Goal: Answer question/provide support: Answer question/provide support

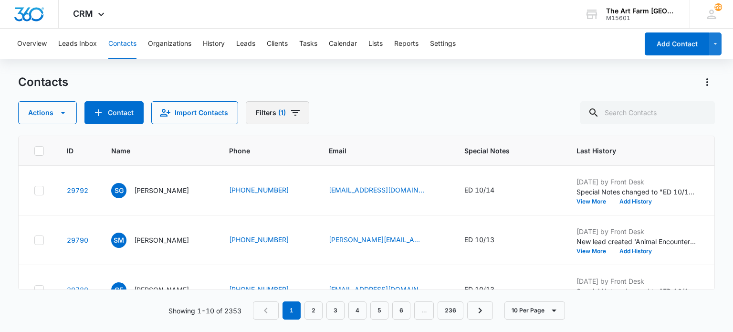
click at [286, 116] on button "Filters (1)" at bounding box center [277, 112] width 63 height 23
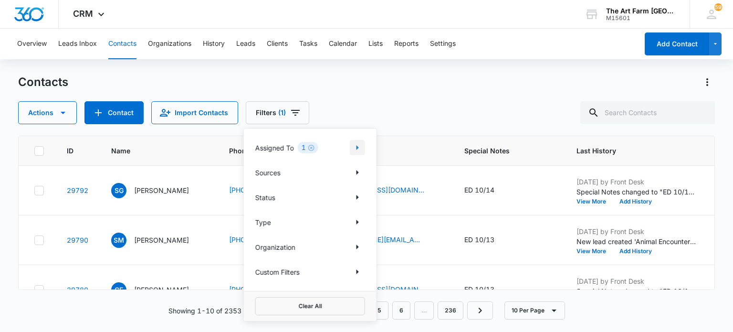
click at [353, 142] on icon "Show Assigned To filters" at bounding box center [357, 147] width 11 height 11
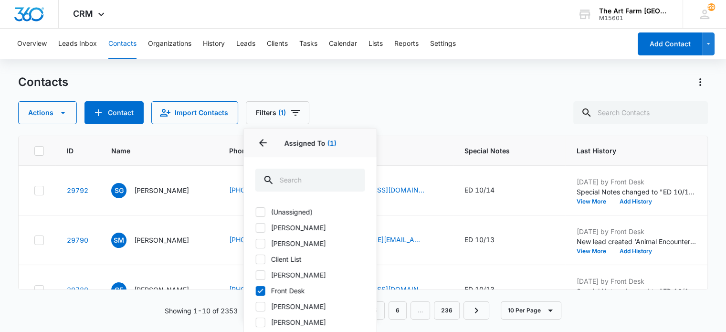
click at [267, 229] on label "[PERSON_NAME]" at bounding box center [310, 227] width 110 height 10
click at [256, 228] on input "[PERSON_NAME]" at bounding box center [255, 227] width 0 height 0
checkbox input "true"
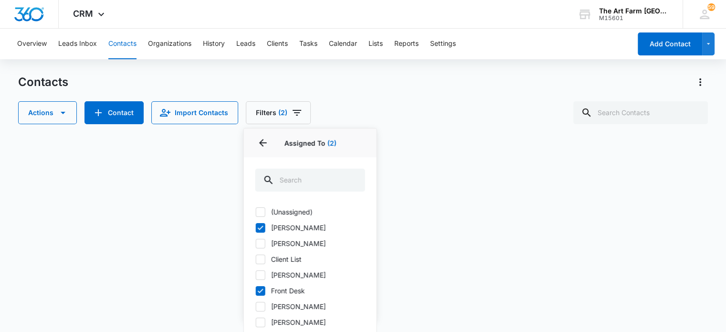
click at [260, 291] on icon at bounding box center [261, 290] width 6 height 4
click at [256, 291] on input "Front Desk" at bounding box center [255, 290] width 0 height 0
checkbox input "false"
click at [381, 105] on div "Actions Contact Import Contacts Filters (1) Assigned To 1 Assigned To (1) (Unas…" at bounding box center [363, 112] width 690 height 23
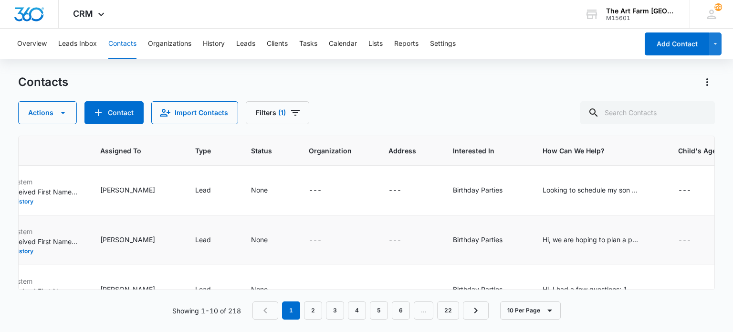
scroll to position [0, 597]
click at [599, 187] on div "Looking to schedule my son s bday party [DATE][DATE] 10am. He will be turning 3…" at bounding box center [589, 190] width 95 height 10
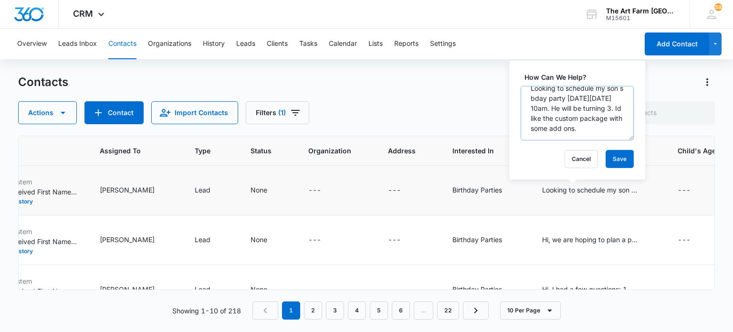
scroll to position [30, 0]
click at [502, 116] on div "Actions Contact Import Contacts Filters (1)" at bounding box center [366, 112] width 696 height 23
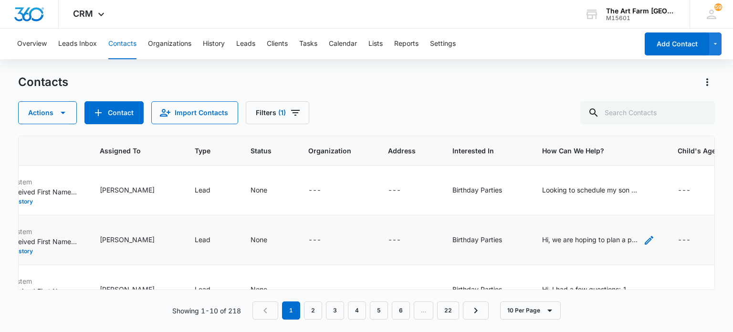
click at [542, 236] on div "Hi, we are hoping to plan a princess and knight birthday party on either [DATE]…" at bounding box center [589, 239] width 95 height 10
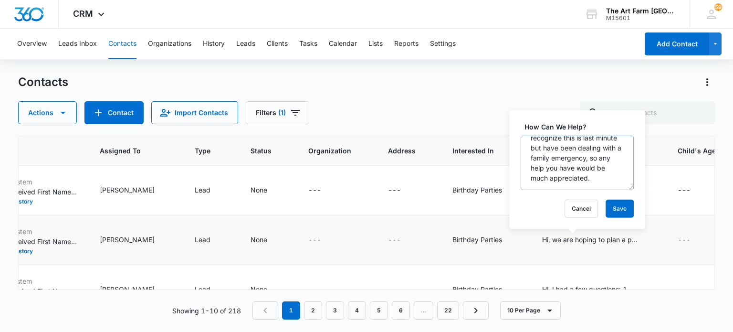
scroll to position [149, 0]
click at [504, 119] on div "Actions Contact Import Contacts Filters (1)" at bounding box center [366, 112] width 696 height 23
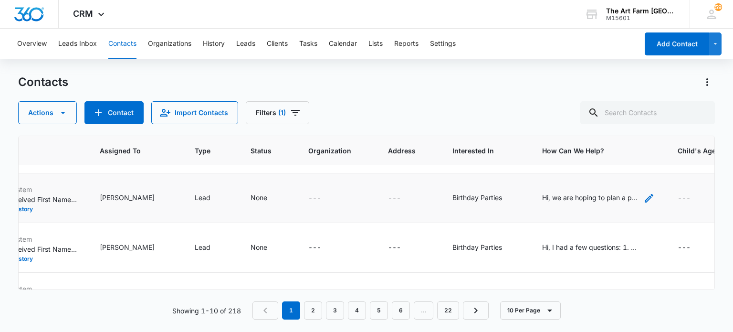
scroll to position [59, 597]
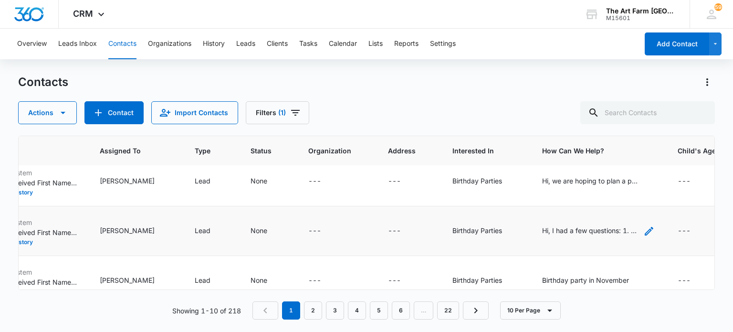
click at [542, 228] on div "Hi, I had a few questions: 1. What is included in the exotic animal package? 2.…" at bounding box center [589, 230] width 95 height 10
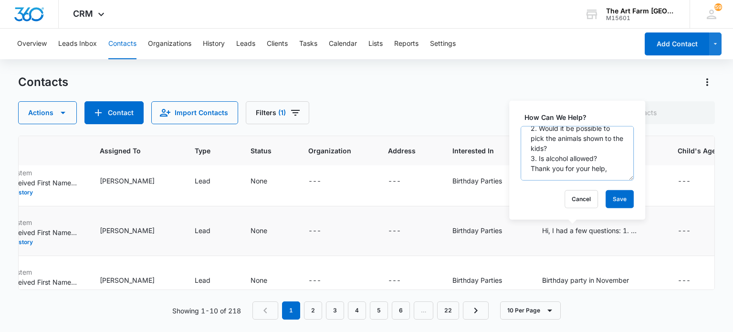
scroll to position [69, 0]
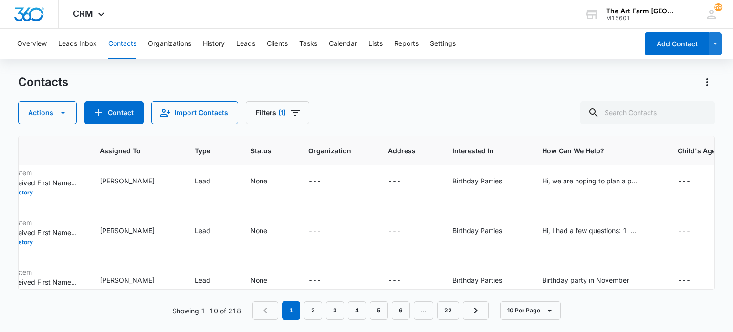
click at [493, 108] on div "Actions Contact Import Contacts Filters (1)" at bounding box center [366, 112] width 696 height 23
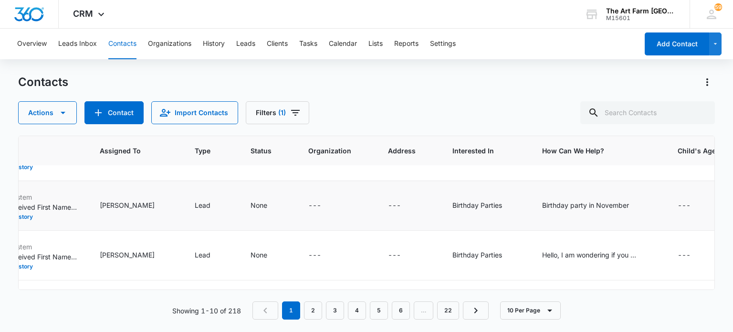
scroll to position [136, 597]
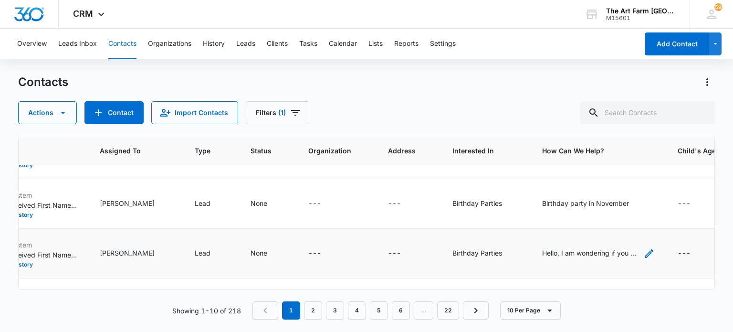
click at [542, 253] on div "Hello, I am wondering if you bring animals to homes for birthday parties? Our d…" at bounding box center [589, 253] width 95 height 10
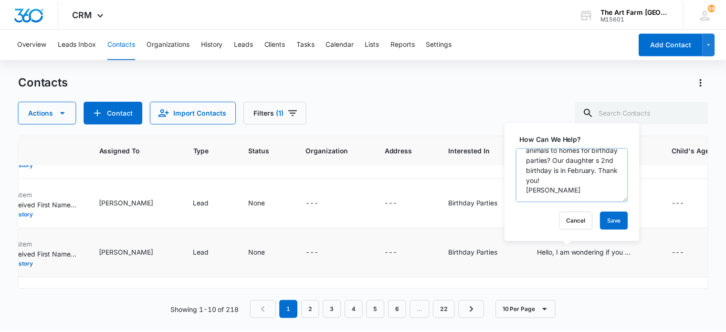
scroll to position [40, 0]
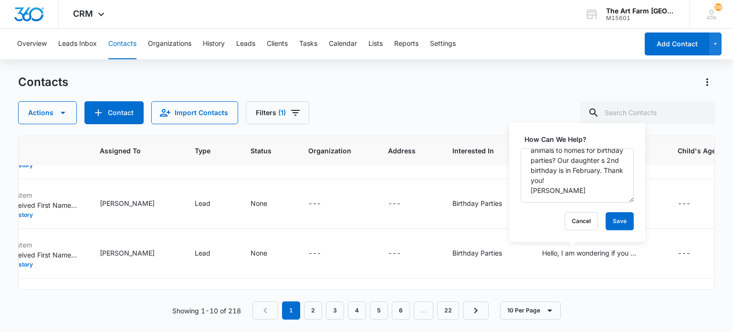
click at [504, 116] on div "Actions Contact Import Contacts Filters (1)" at bounding box center [366, 112] width 696 height 23
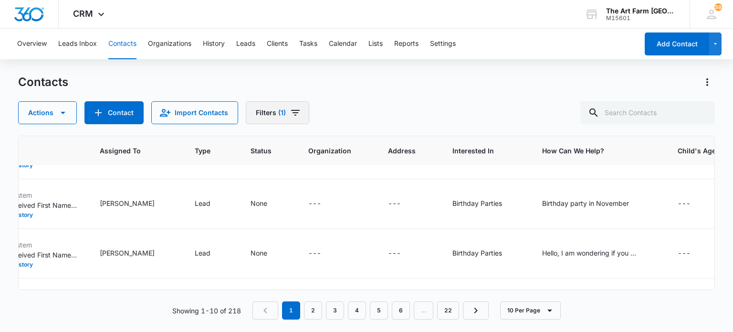
click at [293, 119] on button "Filters (1)" at bounding box center [277, 112] width 63 height 23
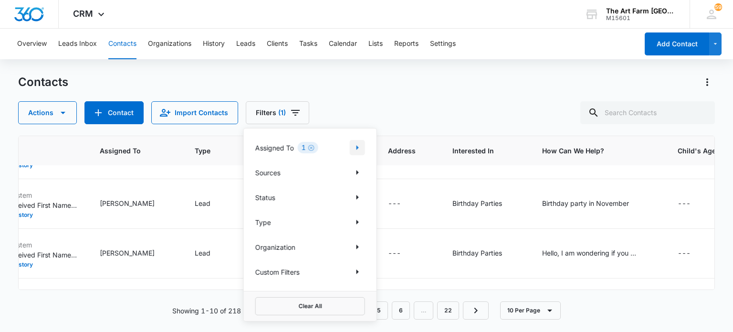
click at [352, 148] on icon "Show Assigned To filters" at bounding box center [357, 147] width 11 height 11
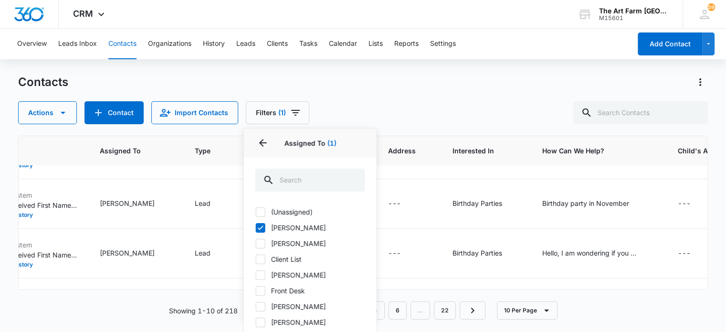
click at [259, 229] on icon at bounding box center [261, 227] width 6 height 4
click at [256, 228] on input "[PERSON_NAME]" at bounding box center [255, 227] width 0 height 0
checkbox input "false"
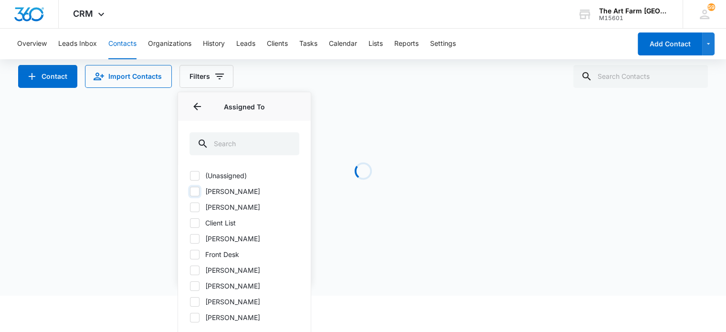
scroll to position [38, 0]
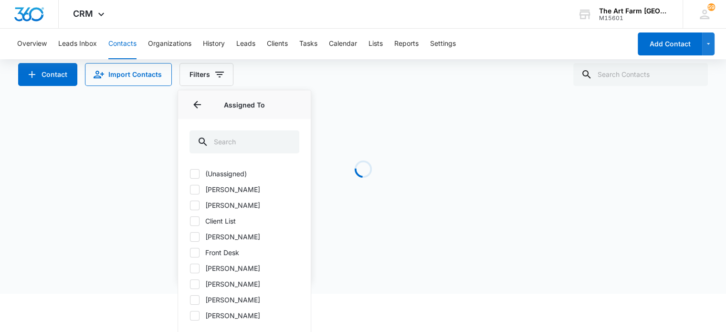
click at [206, 251] on label "Front Desk" at bounding box center [244, 252] width 110 height 10
click at [190, 252] on input "Front Desk" at bounding box center [189, 252] width 0 height 0
checkbox input "true"
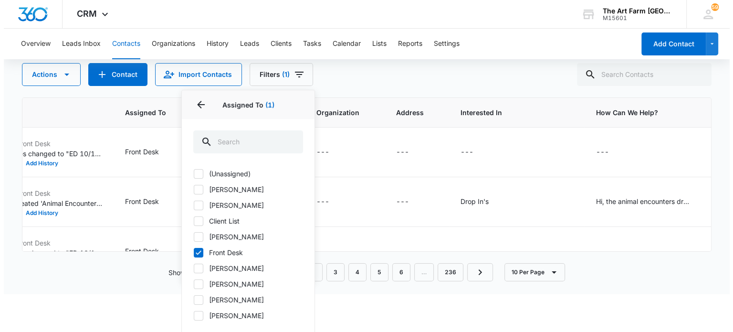
scroll to position [0, 0]
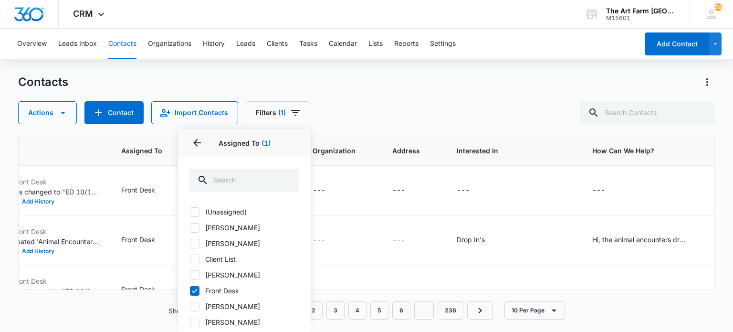
click at [368, 74] on div "Contacts Actions Contact Import Contacts Filters (1) Assigned To 1 Assigned To …" at bounding box center [366, 99] width 696 height 50
